Goal: Information Seeking & Learning: Learn about a topic

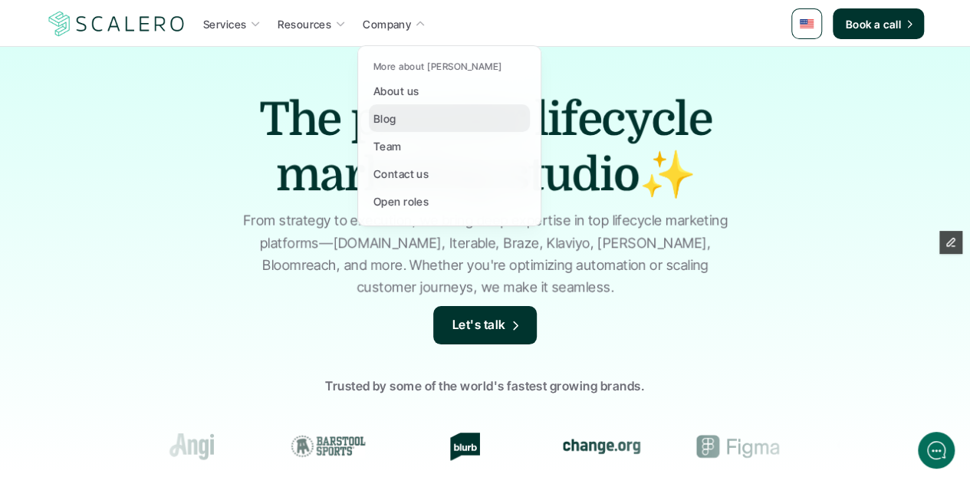
click at [397, 119] on div "Blog" at bounding box center [389, 118] width 32 height 18
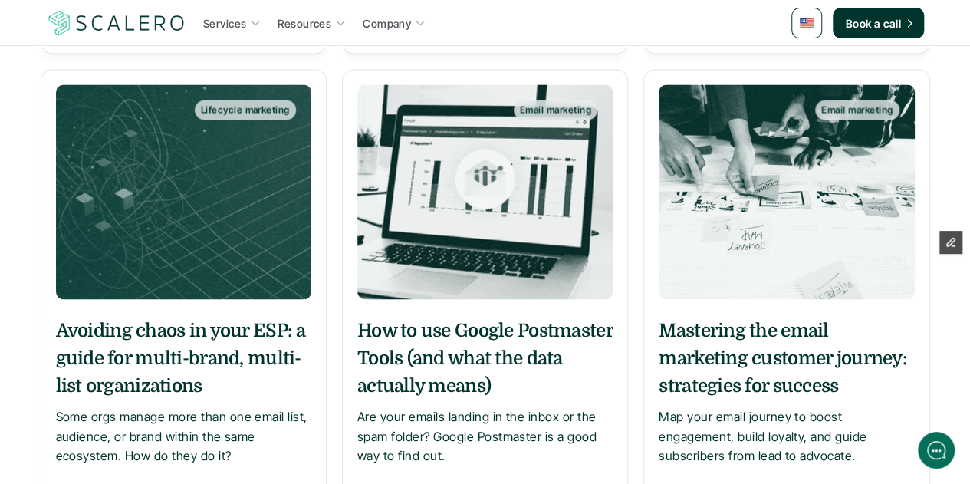
scroll to position [1457, 0]
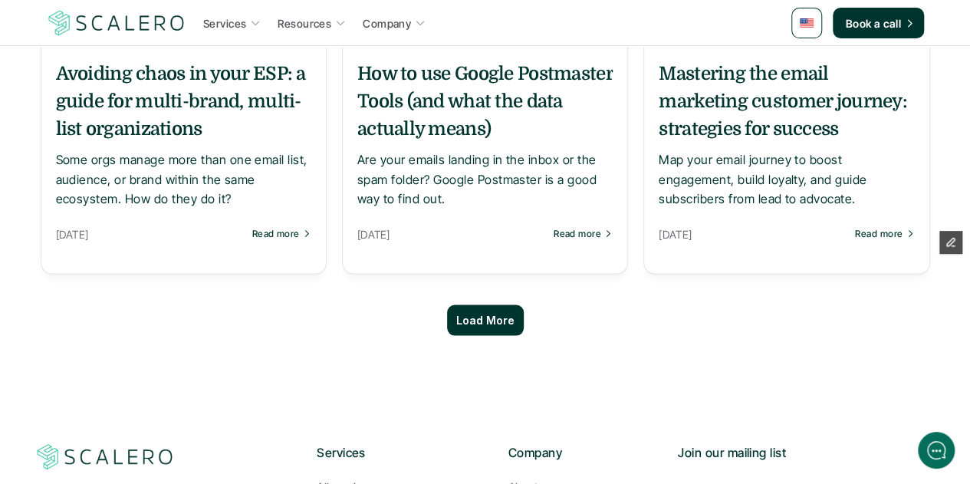
click at [502, 319] on p "Load More" at bounding box center [485, 320] width 58 height 13
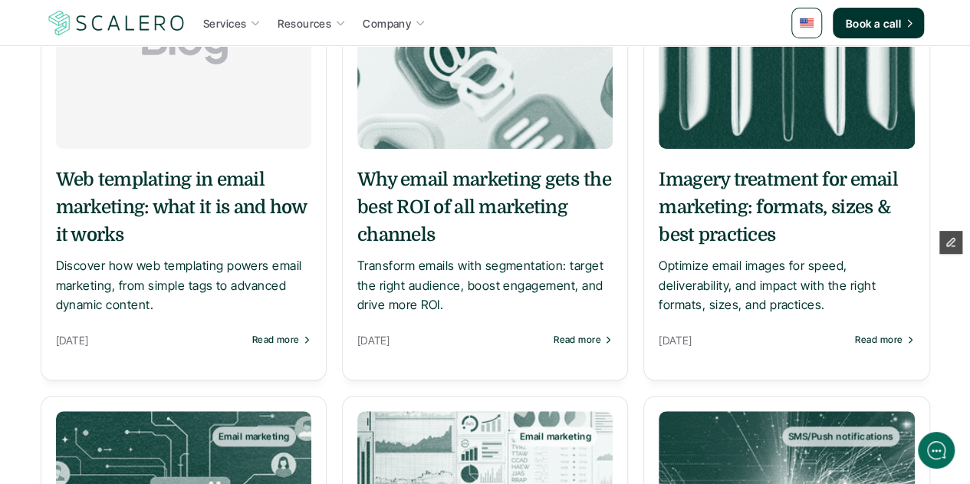
scroll to position [383, 0]
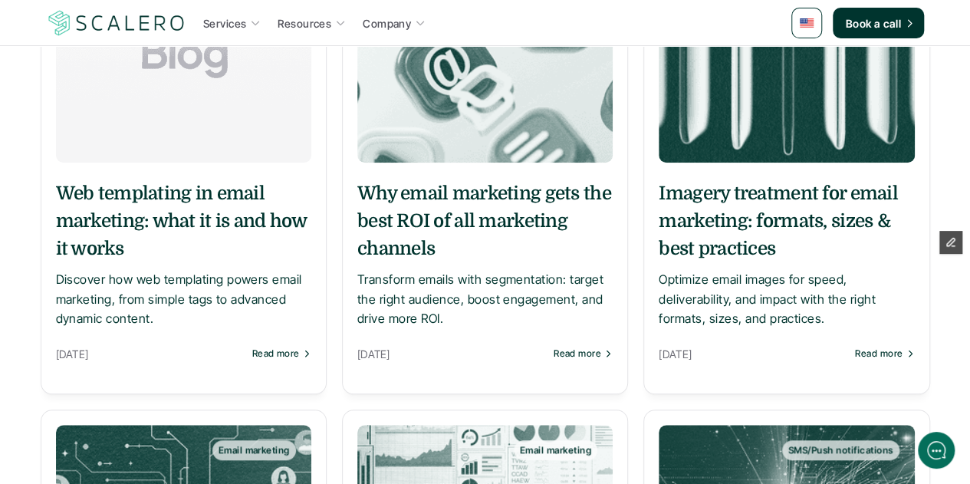
click at [528, 225] on h5 "Why email marketing gets the best ROI of all marketing channels" at bounding box center [484, 220] width 255 height 83
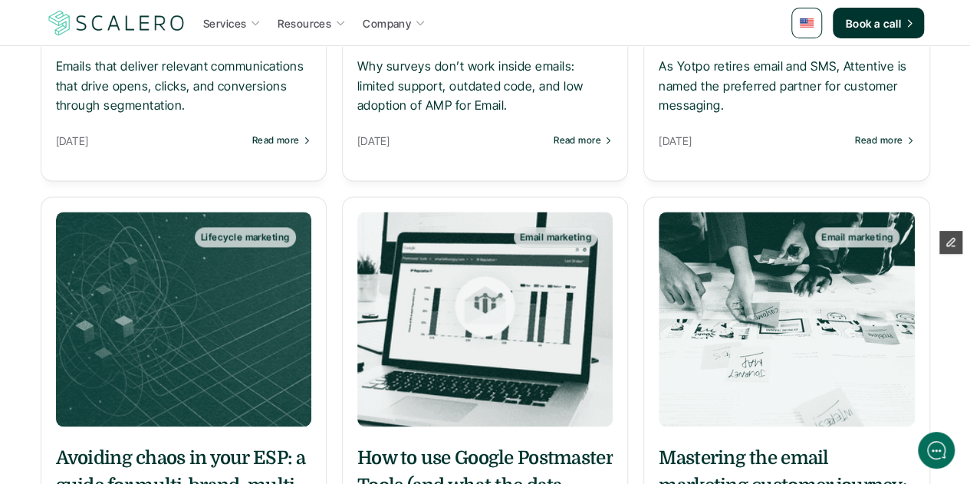
scroll to position [1304, 0]
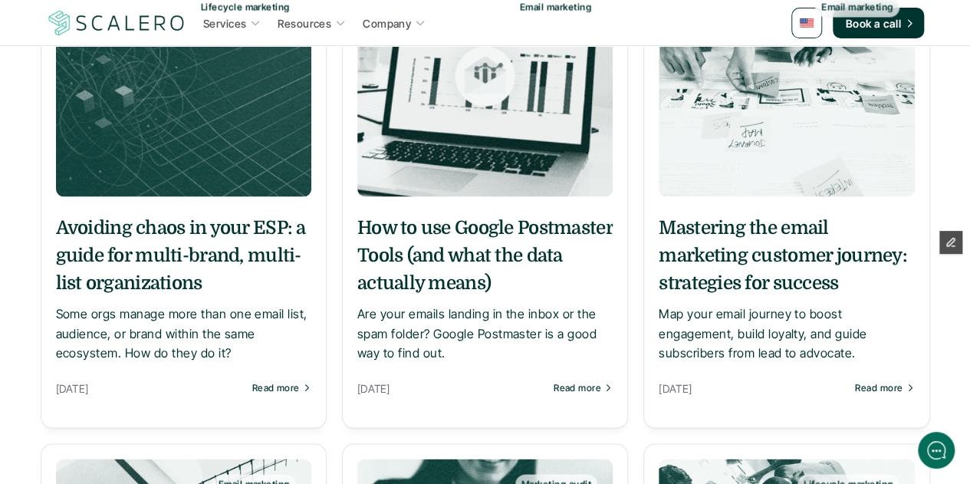
click at [448, 248] on h5 "How to use Google Postmaster Tools (and what the data actually means)" at bounding box center [484, 254] width 255 height 83
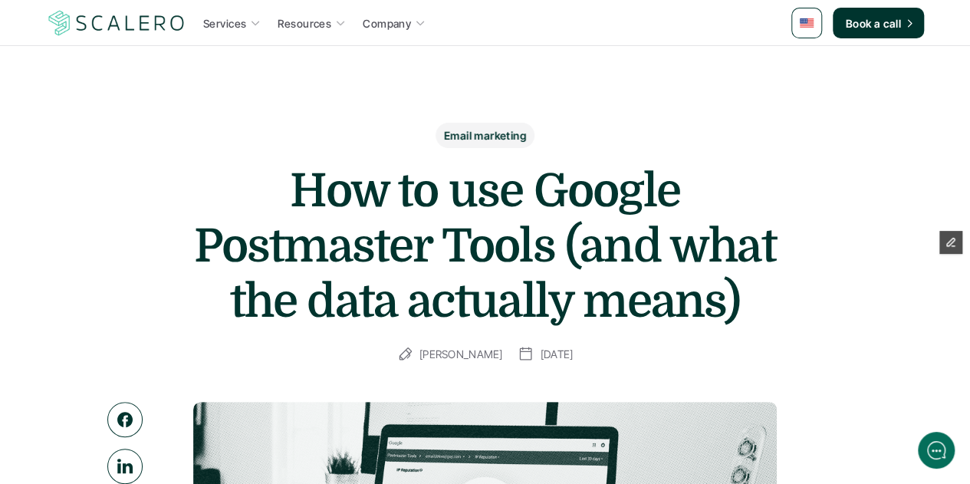
click at [380, 240] on h1 "How to use Google Postmaster Tools (and what the data actually means)" at bounding box center [486, 246] width 614 height 166
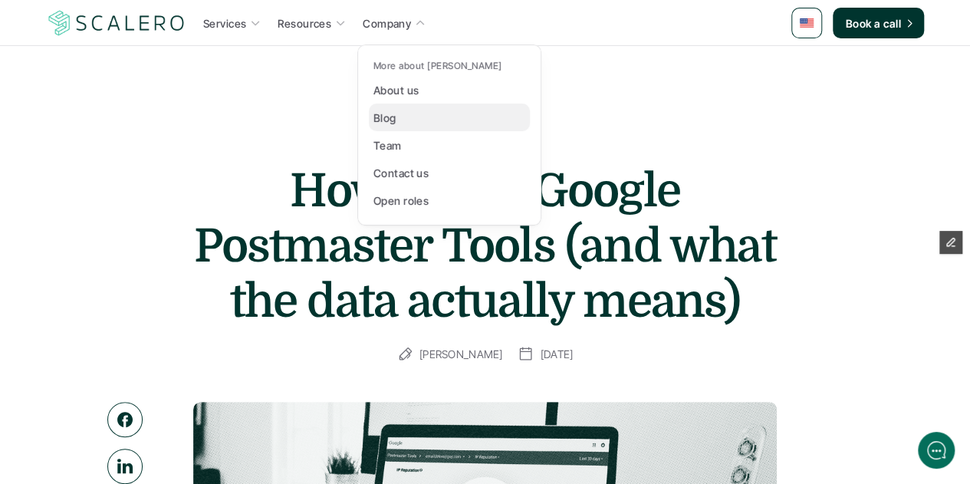
click at [403, 129] on link "Blog" at bounding box center [449, 118] width 161 height 28
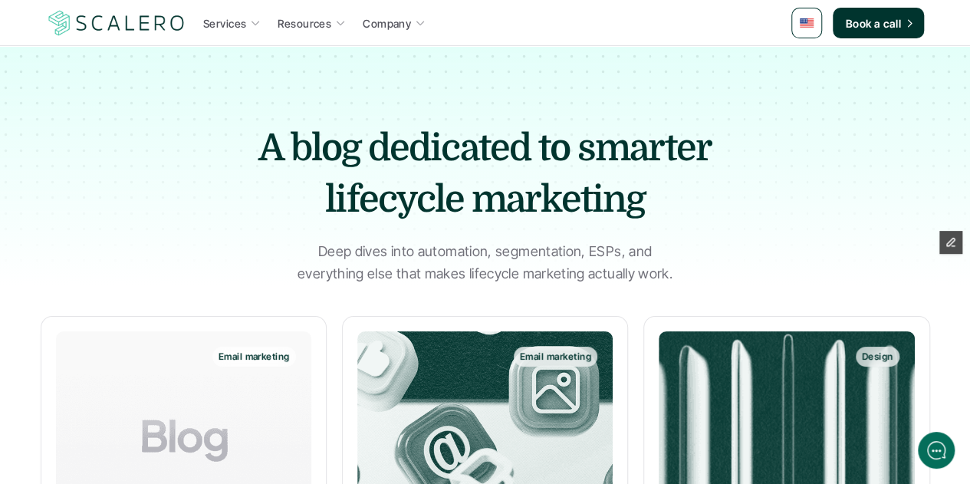
scroll to position [383, 0]
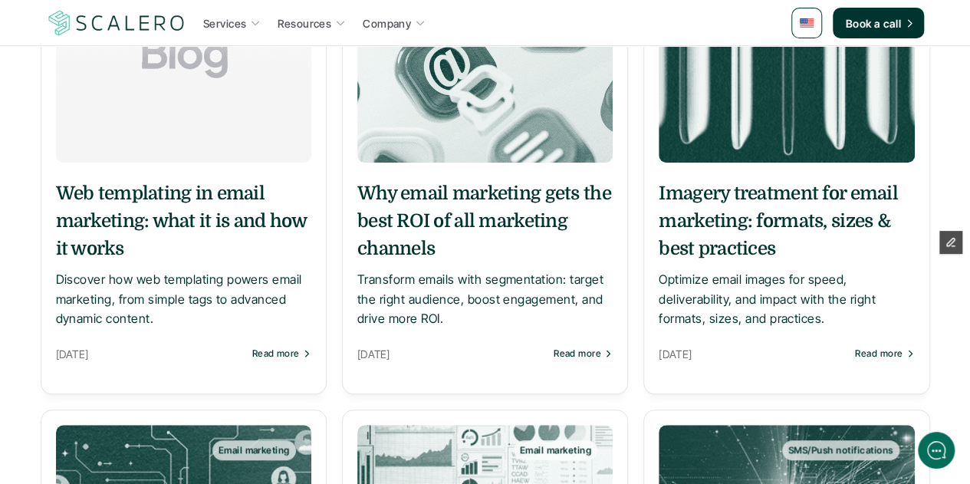
click at [446, 214] on h5 "Why email marketing gets the best ROI of all marketing channels" at bounding box center [484, 220] width 255 height 83
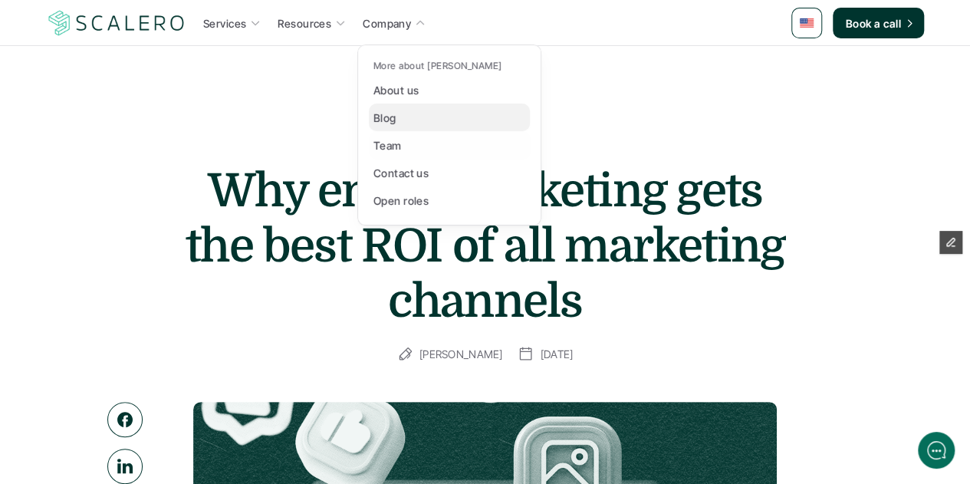
click at [387, 114] on p "Blog" at bounding box center [384, 118] width 23 height 16
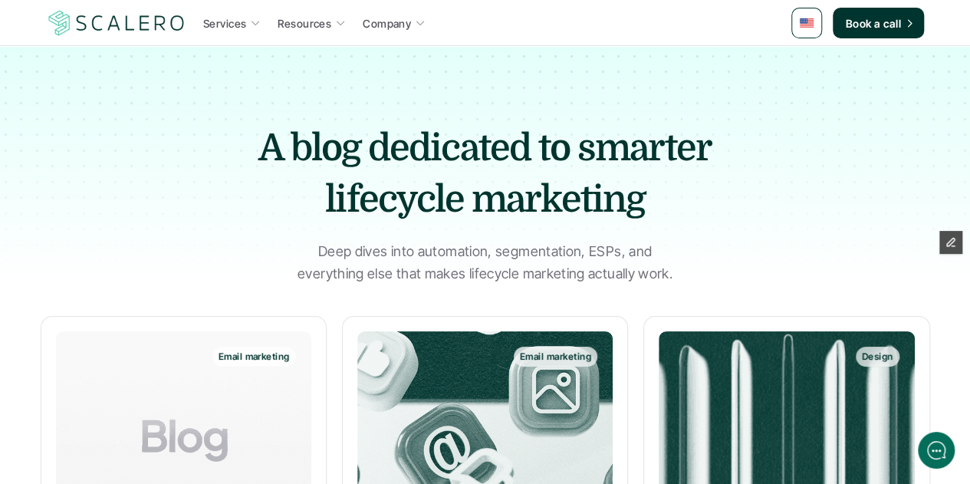
scroll to position [307, 0]
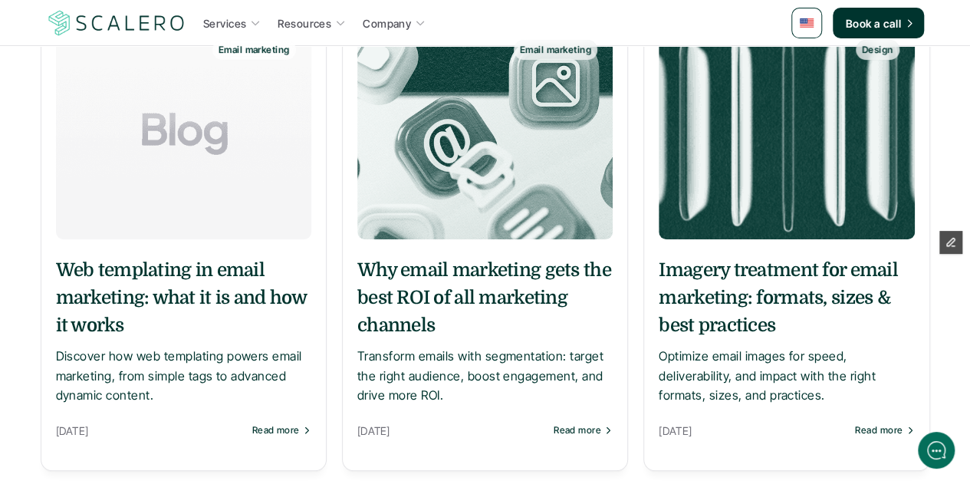
click at [512, 298] on h5 "Why email marketing gets the best ROI of all marketing channels" at bounding box center [484, 297] width 255 height 83
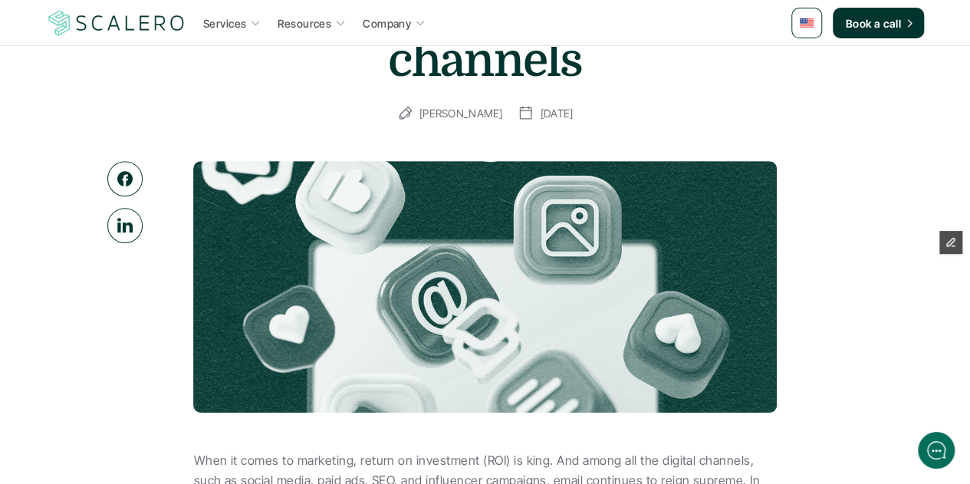
scroll to position [307, 0]
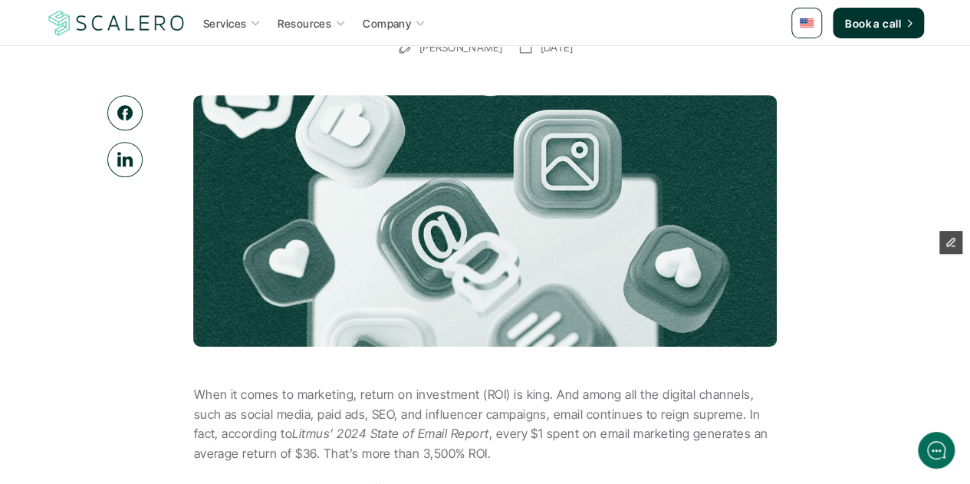
click at [814, 16] on link at bounding box center [806, 23] width 31 height 31
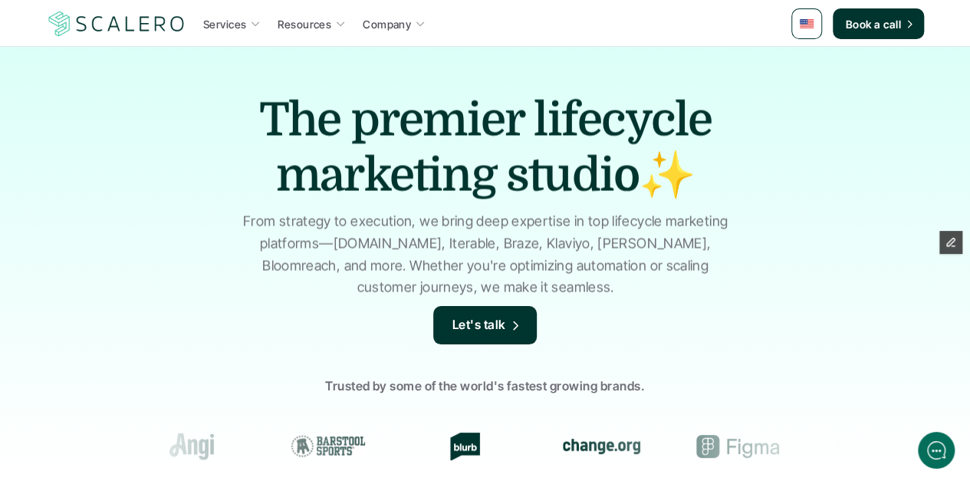
click at [808, 33] on link at bounding box center [806, 23] width 31 height 31
click at [808, 64] on img at bounding box center [808, 62] width 12 height 8
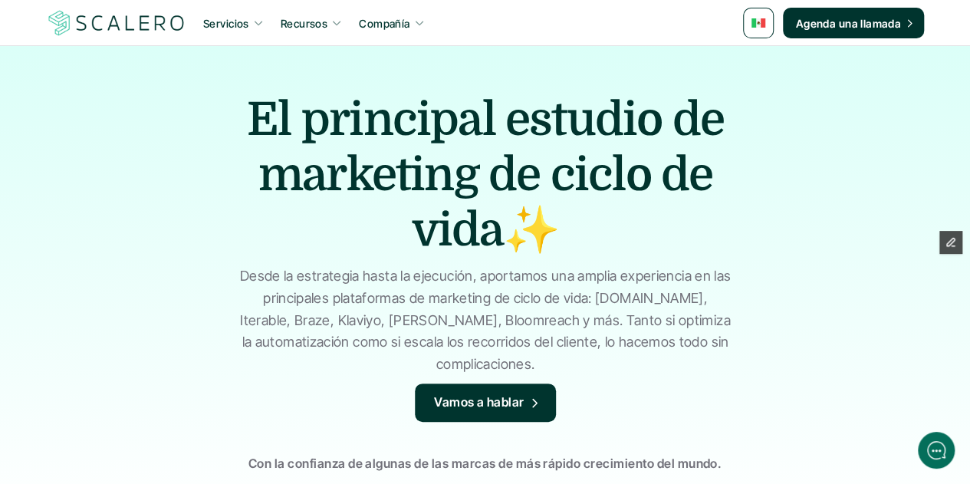
click at [457, 338] on p "Desde la estrategia hasta la ejecución, aportamos una amplia experiencia en las…" at bounding box center [485, 320] width 498 height 110
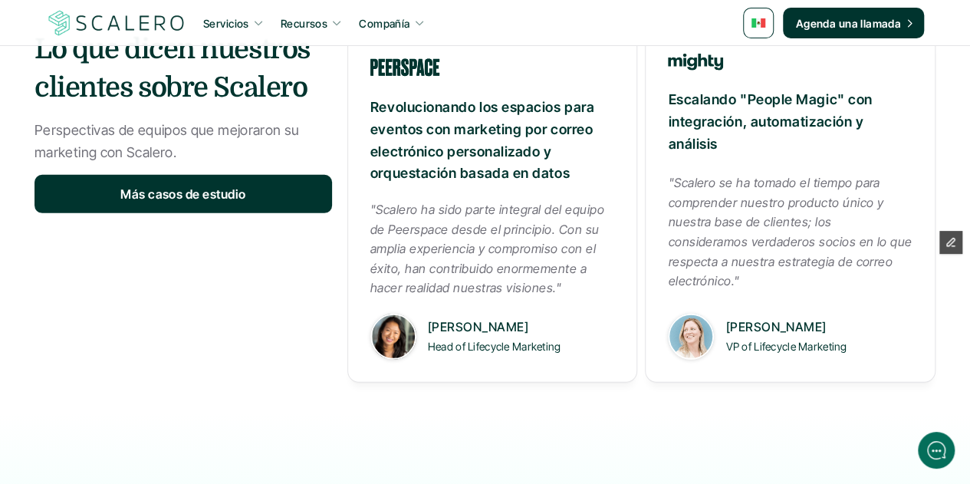
scroll to position [2296, 0]
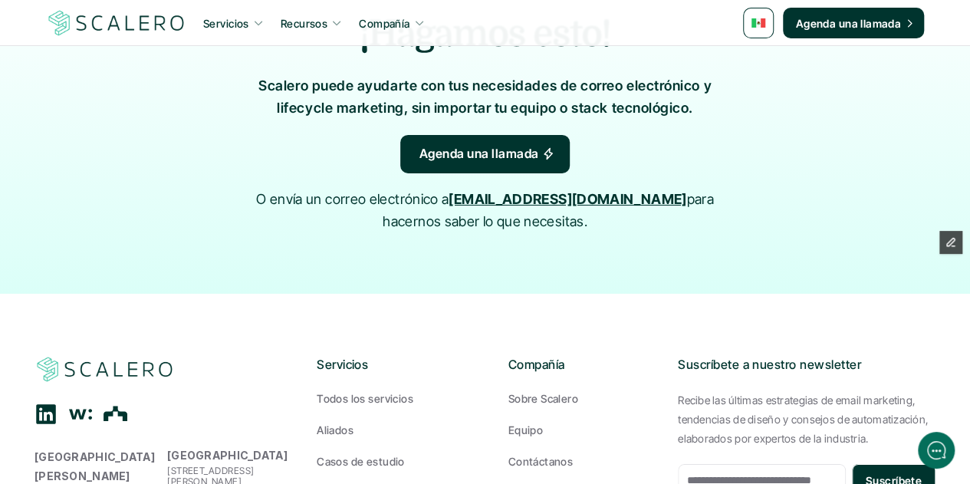
scroll to position [2761, 0]
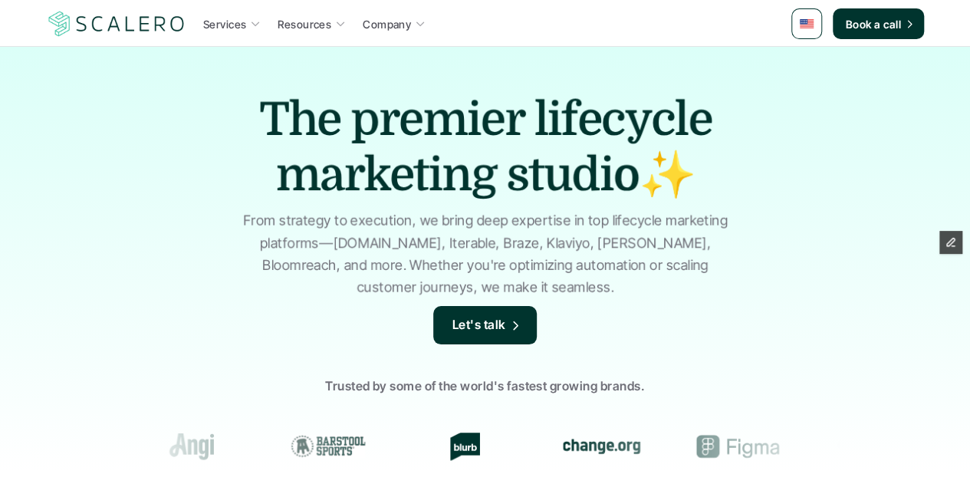
drag, startPoint x: 0, startPoint y: 0, endPoint x: 807, endPoint y: 18, distance: 807.0
click at [807, 18] on link at bounding box center [806, 23] width 31 height 31
click at [805, 22] on img at bounding box center [807, 23] width 14 height 9
click at [808, 58] on img at bounding box center [808, 62] width 12 height 8
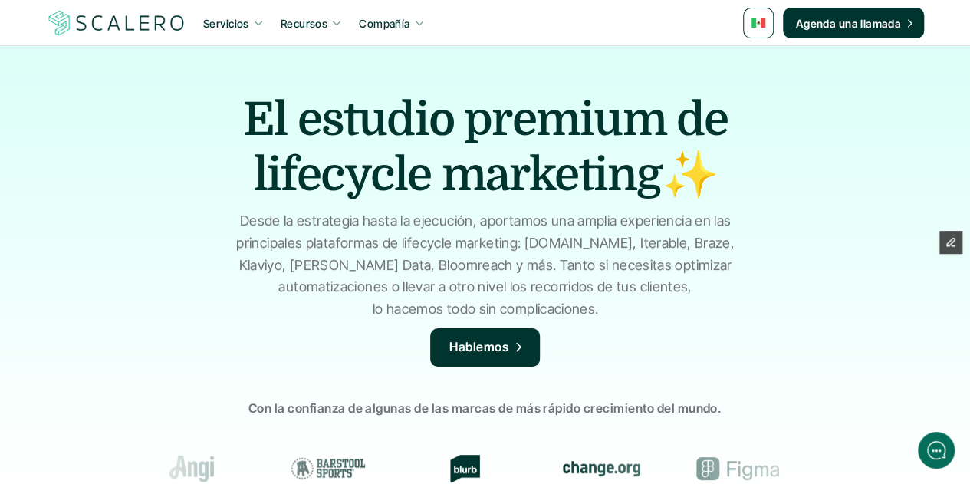
drag, startPoint x: 653, startPoint y: 173, endPoint x: 207, endPoint y: 108, distance: 450.2
click at [207, 108] on div "El estudio premium de lifecycle marketing✨ Desde la estrategia hasta la ejecuci…" at bounding box center [485, 379] width 970 height 666
copy h1 "El estudio premium de lifecycle marketing"
click at [757, 25] on img at bounding box center [759, 22] width 14 height 9
click at [764, 98] on link at bounding box center [761, 91] width 28 height 28
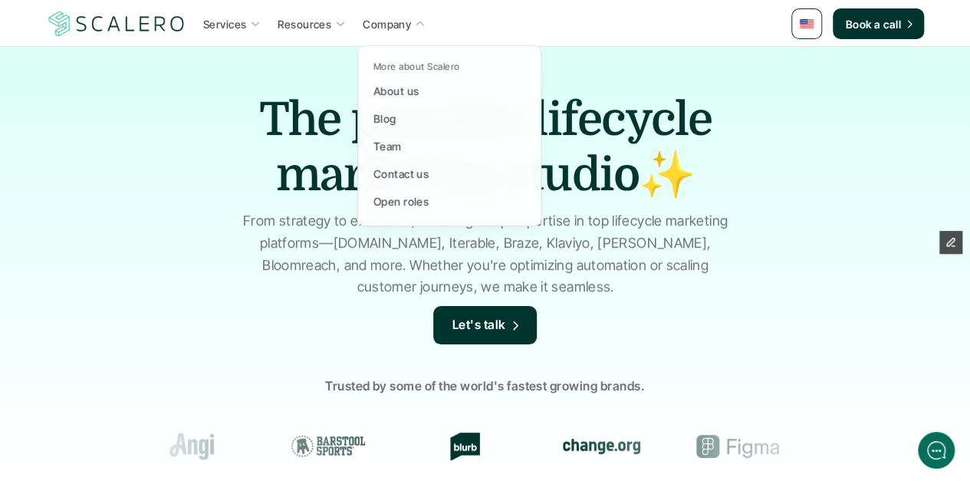
click at [416, 19] on icon at bounding box center [420, 24] width 12 height 12
click at [423, 114] on link "Blog" at bounding box center [449, 118] width 161 height 28
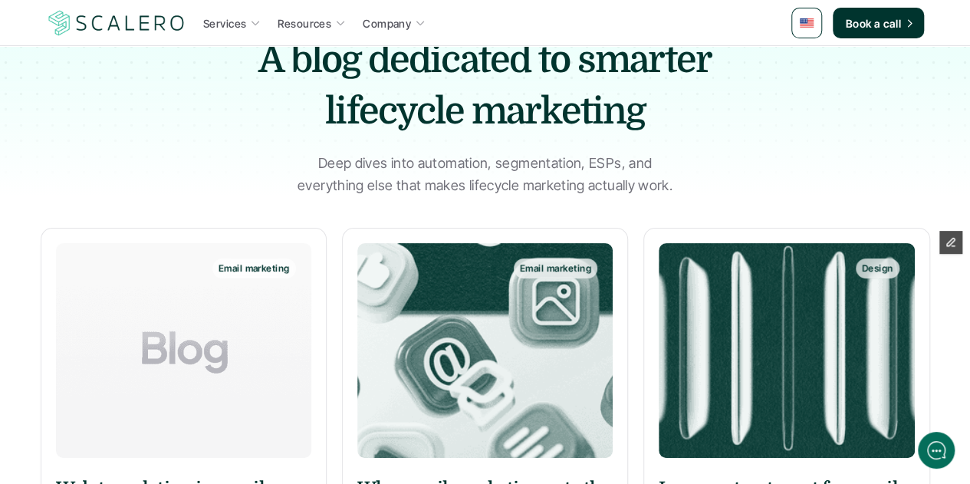
scroll to position [230, 0]
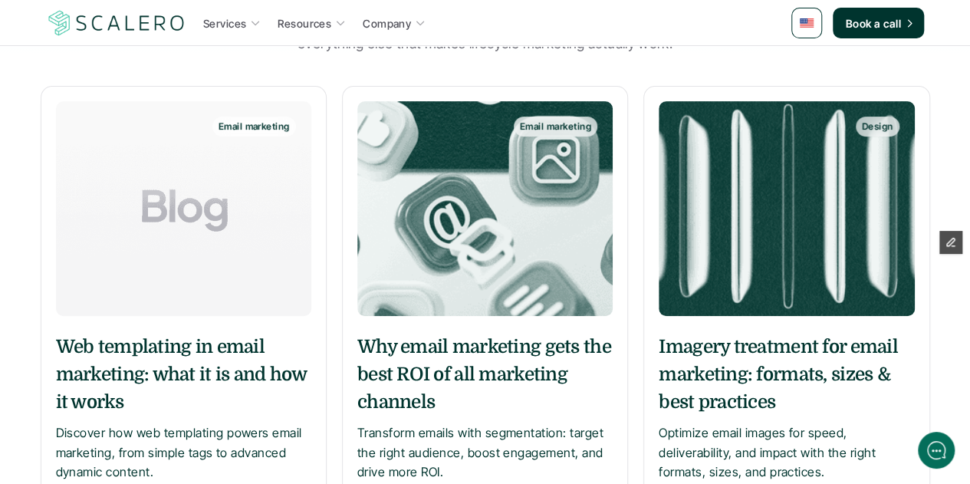
click at [755, 369] on h5 "Imagery treatment for email marketing: formats, sizes & best practices" at bounding box center [786, 374] width 255 height 83
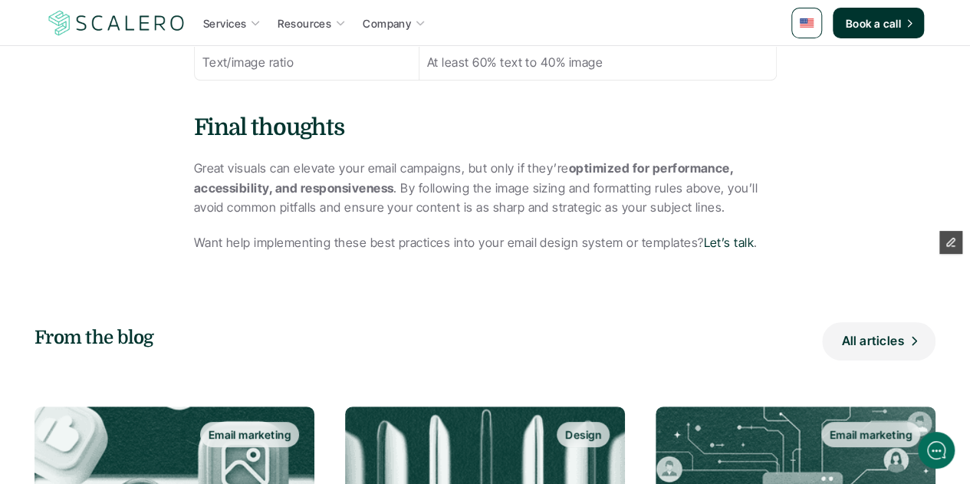
scroll to position [2914, 0]
